Goal: Information Seeking & Learning: Learn about a topic

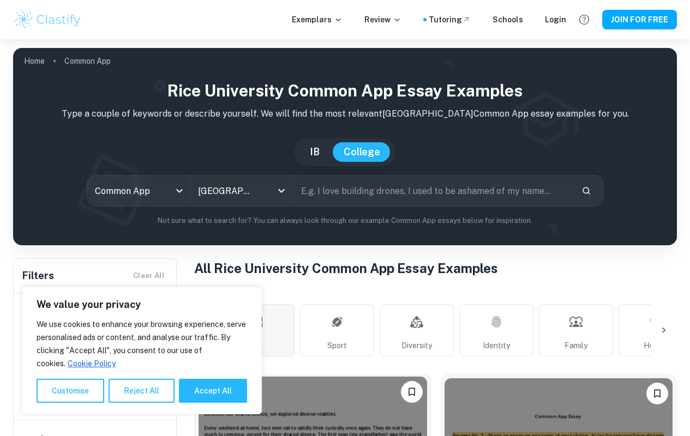
scroll to position [255, 0]
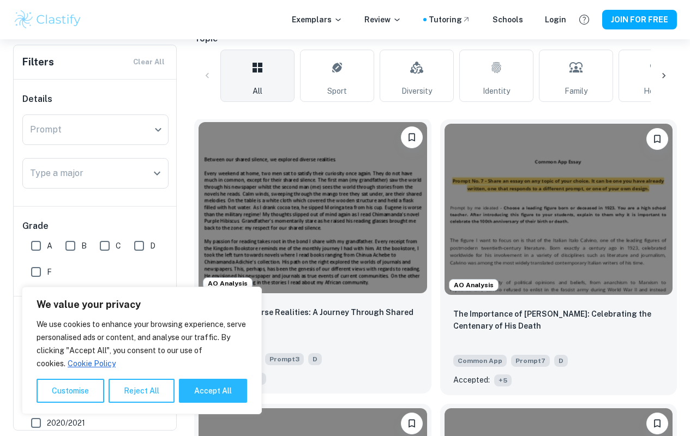
click at [310, 224] on img at bounding box center [313, 207] width 229 height 171
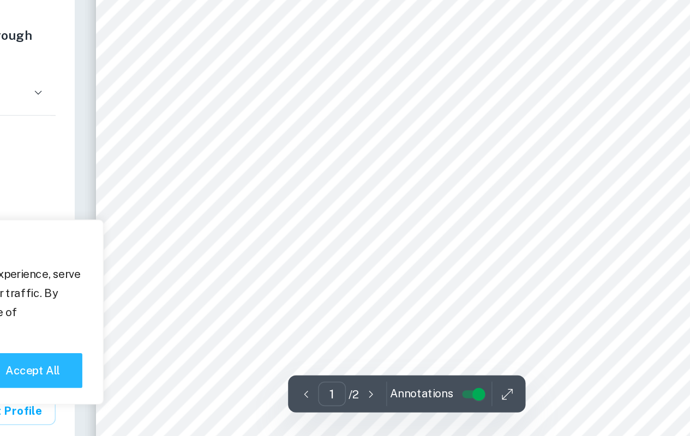
scroll to position [38, 0]
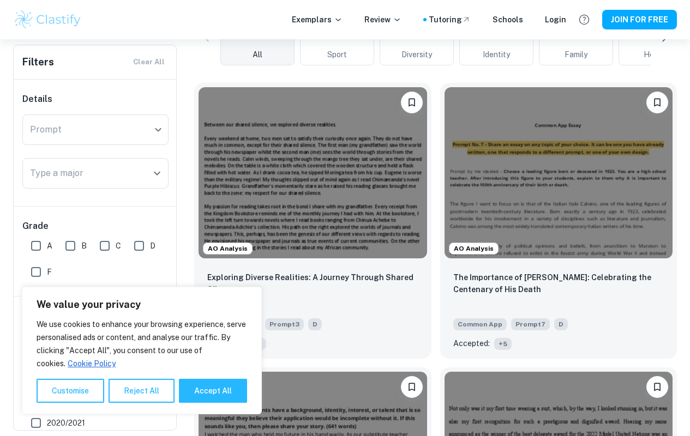
scroll to position [292, 0]
